Goal: Information Seeking & Learning: Learn about a topic

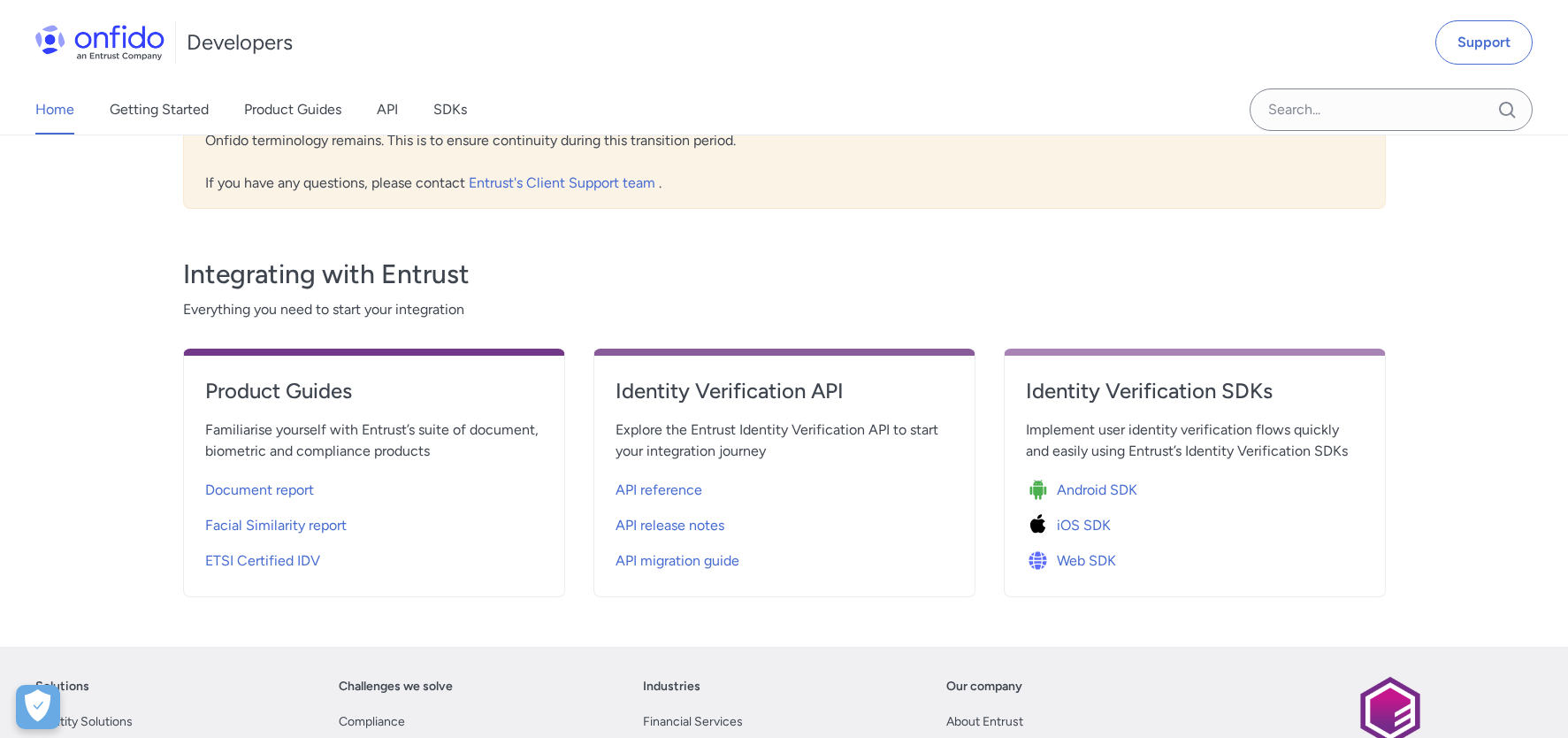
scroll to position [475, 0]
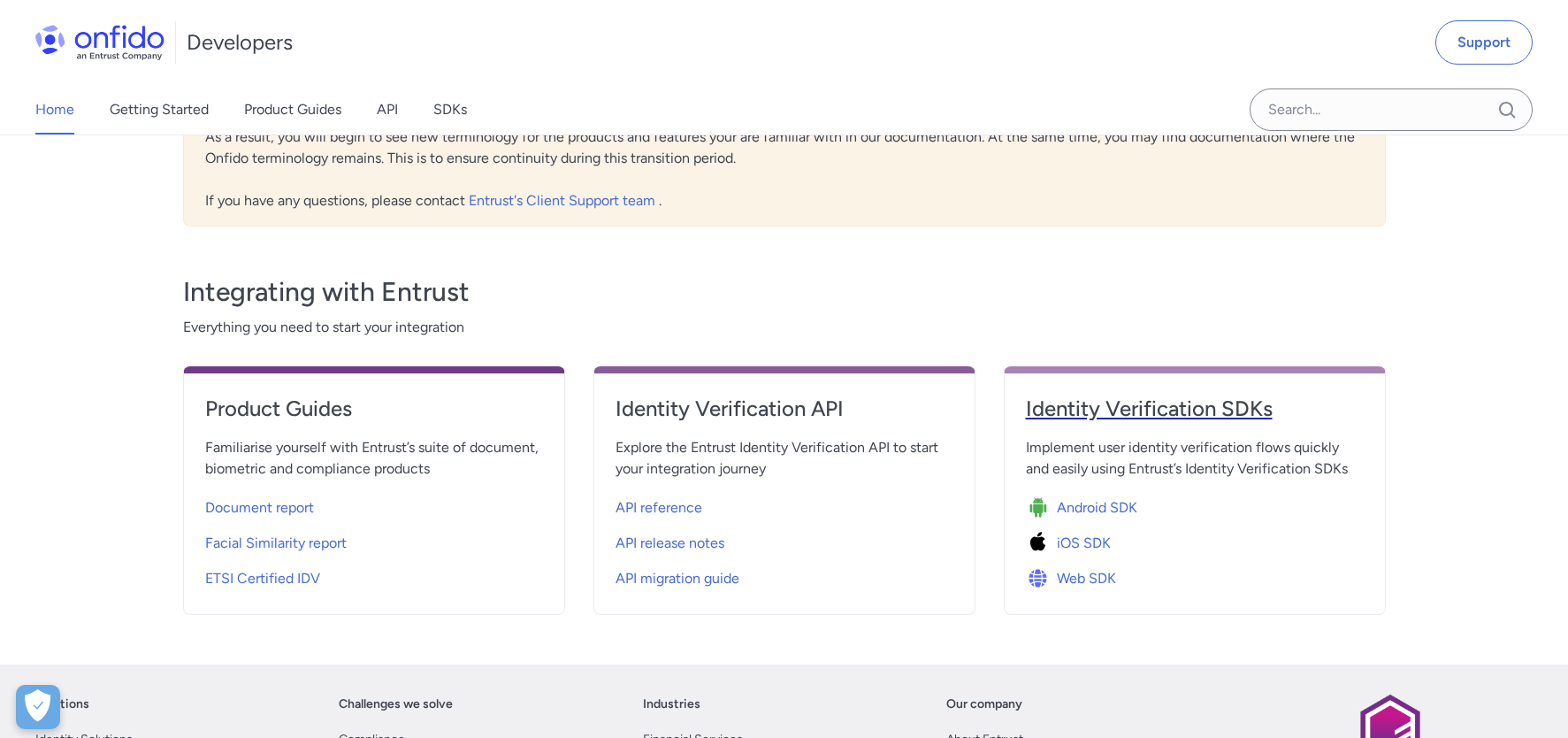
click at [1105, 410] on h4 "Identity Verification SDKs" at bounding box center [1195, 409] width 338 height 29
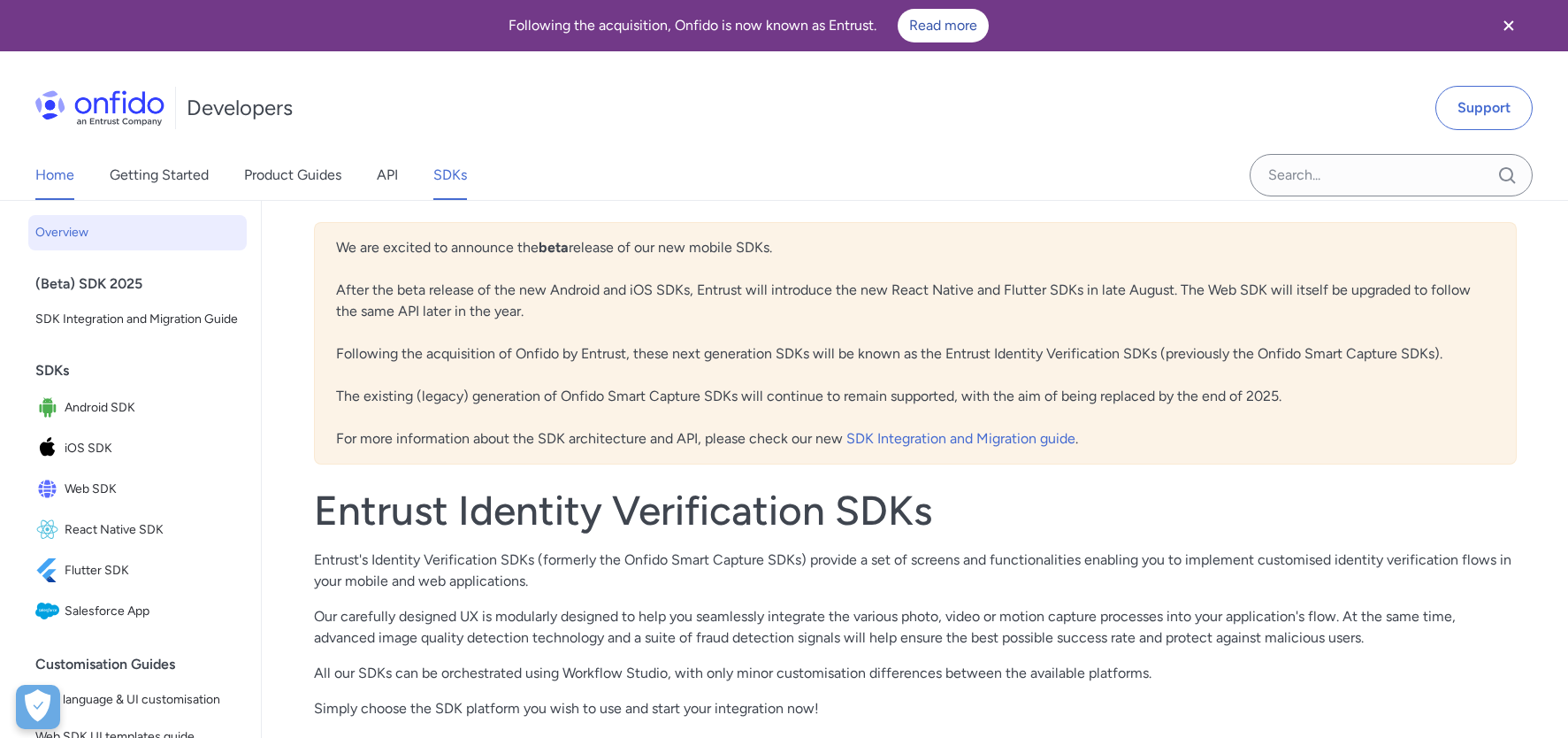
click at [69, 174] on link "Home" at bounding box center [54, 175] width 39 height 50
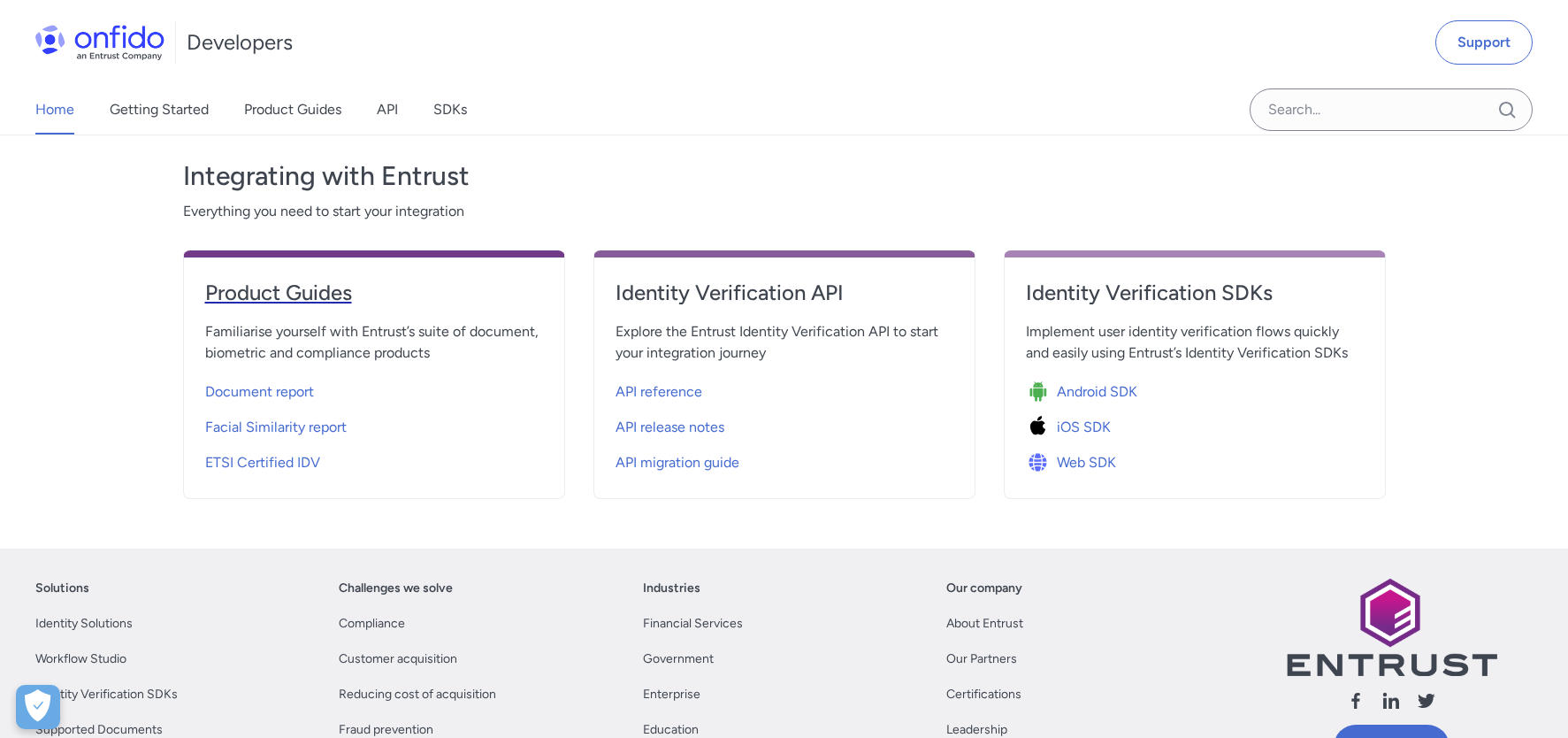
scroll to position [590, 0]
click at [267, 429] on span "Facial Similarity report" at bounding box center [276, 429] width 142 height 21
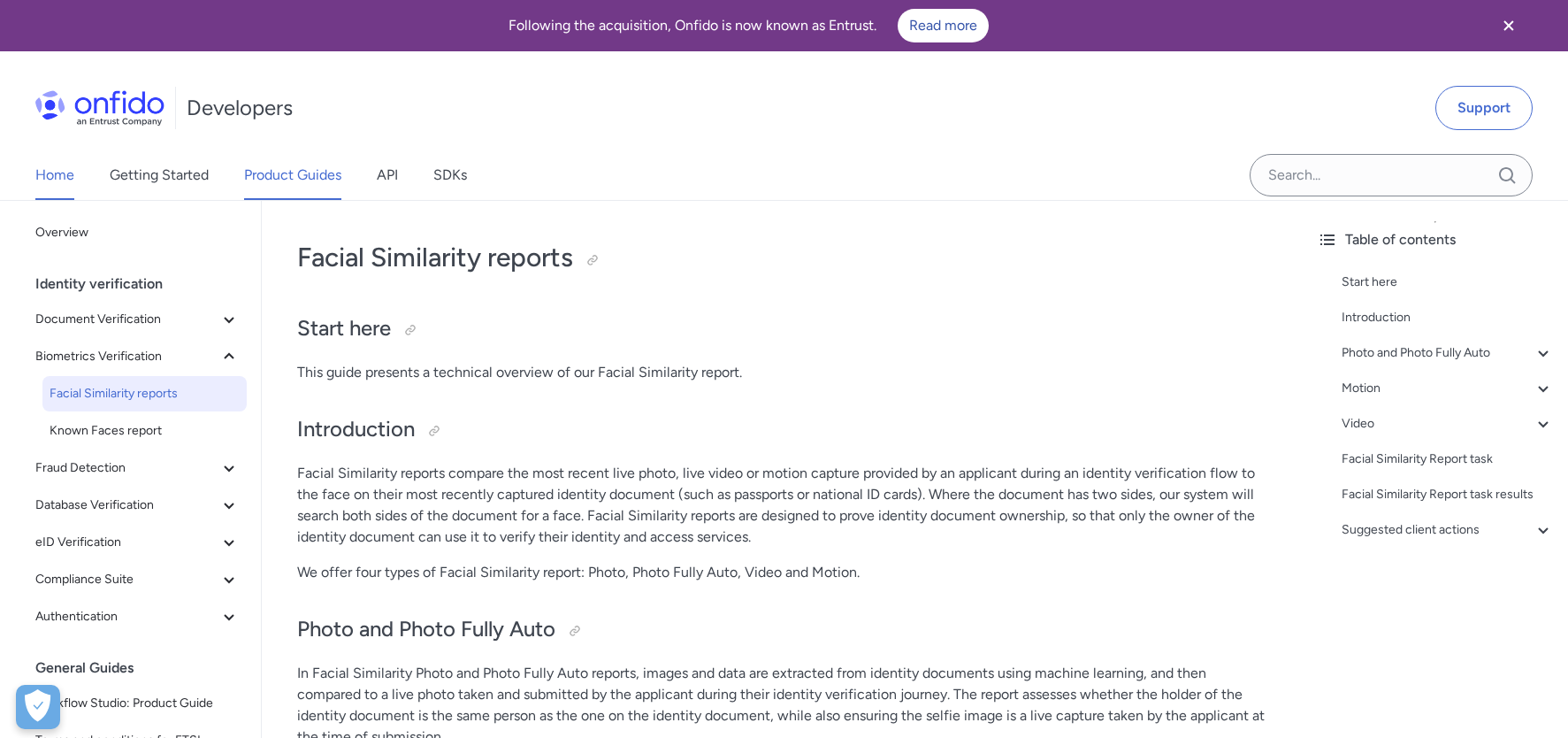
click at [69, 179] on link "Home" at bounding box center [54, 175] width 39 height 50
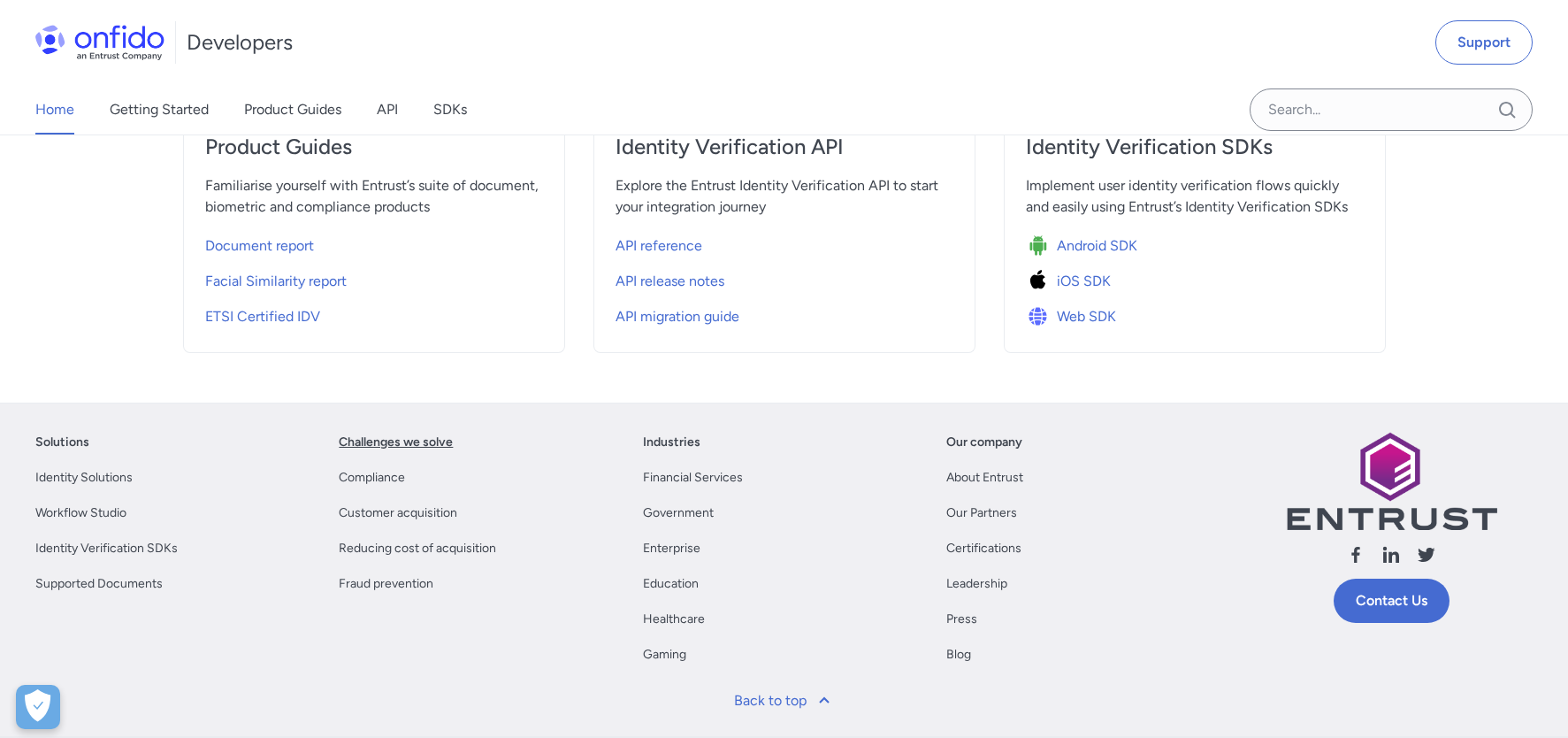
scroll to position [590, 0]
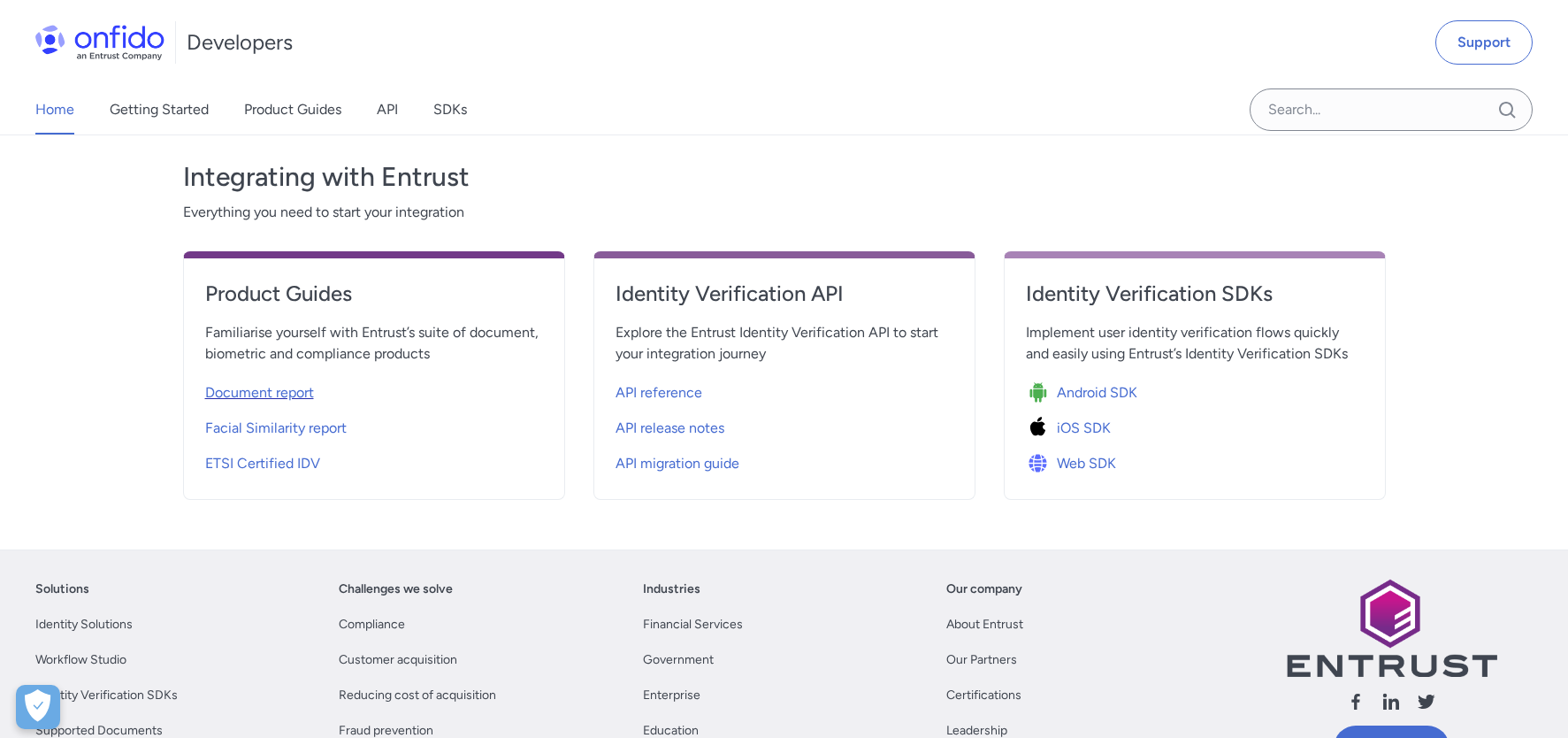
click at [280, 394] on span "Document report" at bounding box center [260, 392] width 109 height 21
